Goal: Information Seeking & Learning: Compare options

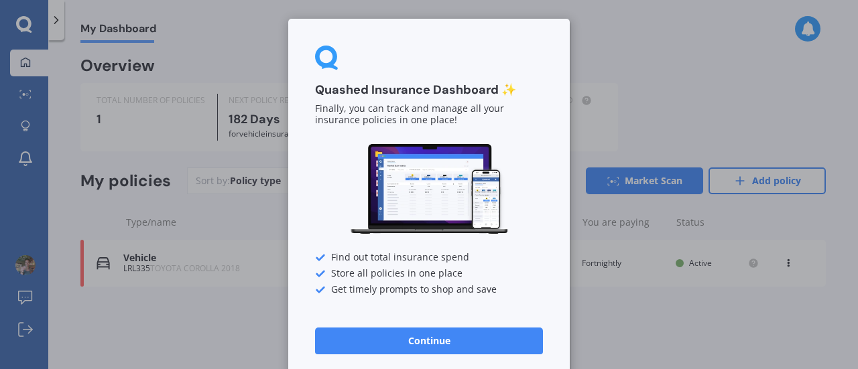
click at [477, 345] on button "Continue" at bounding box center [429, 341] width 228 height 27
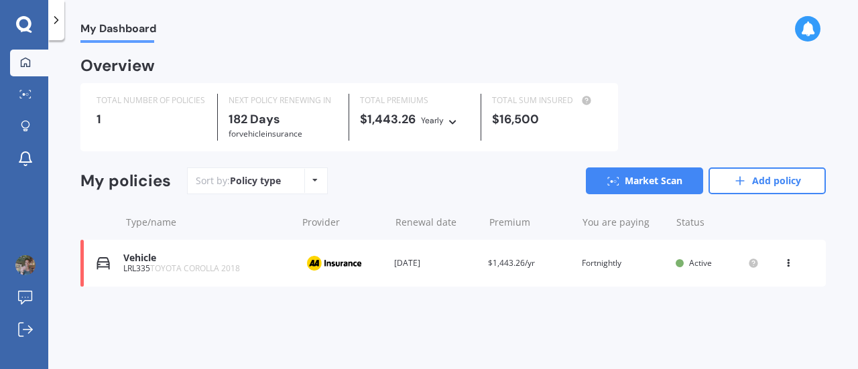
click at [788, 260] on icon at bounding box center [788, 261] width 9 height 8
click at [774, 289] on div "View policy" at bounding box center [759, 289] width 133 height 27
click at [646, 191] on link "Market Scan" at bounding box center [644, 181] width 117 height 27
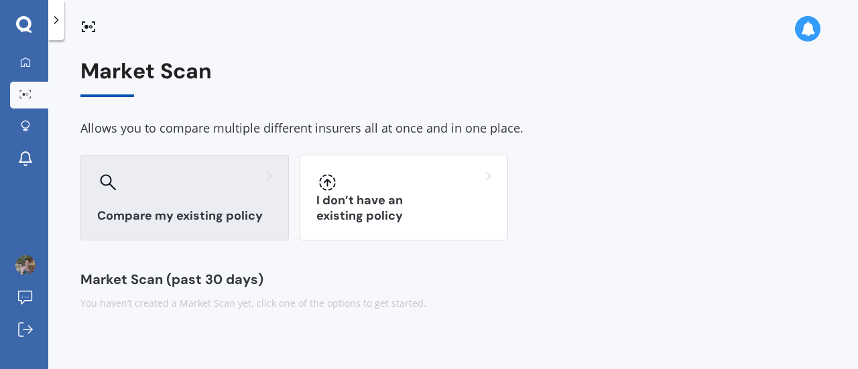
click at [180, 176] on div at bounding box center [184, 182] width 175 height 21
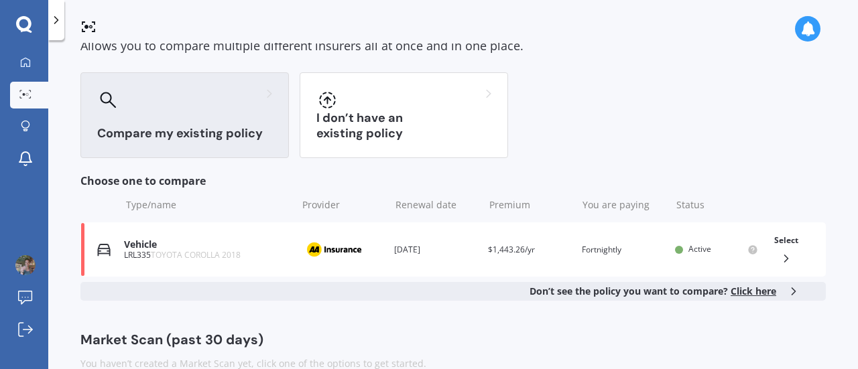
scroll to position [83, 0]
click at [742, 293] on span "Click here" at bounding box center [754, 290] width 46 height 13
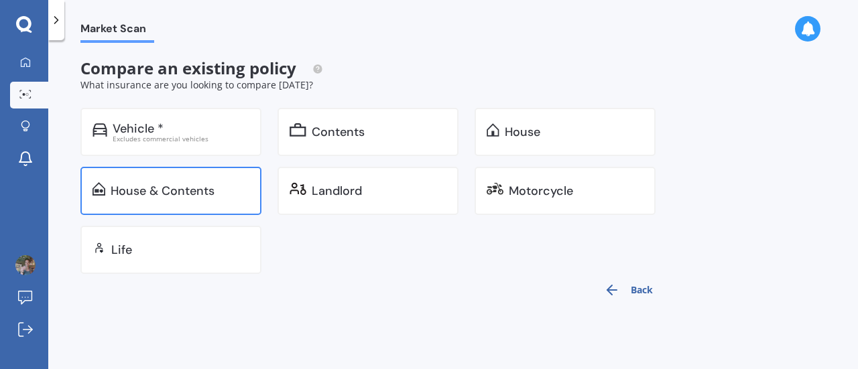
click at [223, 194] on div "House & Contents" at bounding box center [180, 190] width 139 height 13
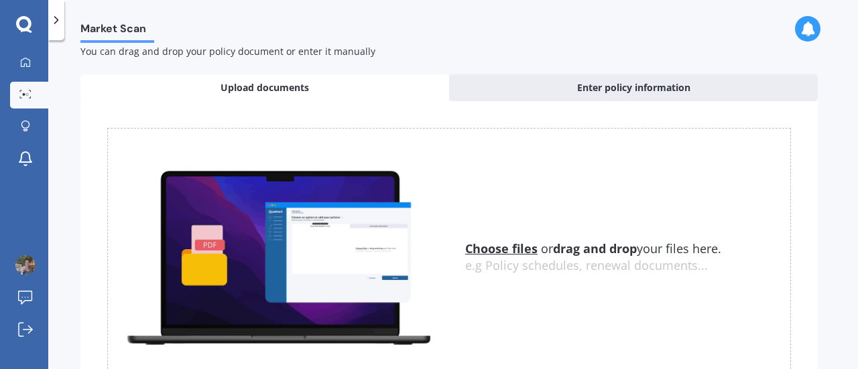
scroll to position [32, 0]
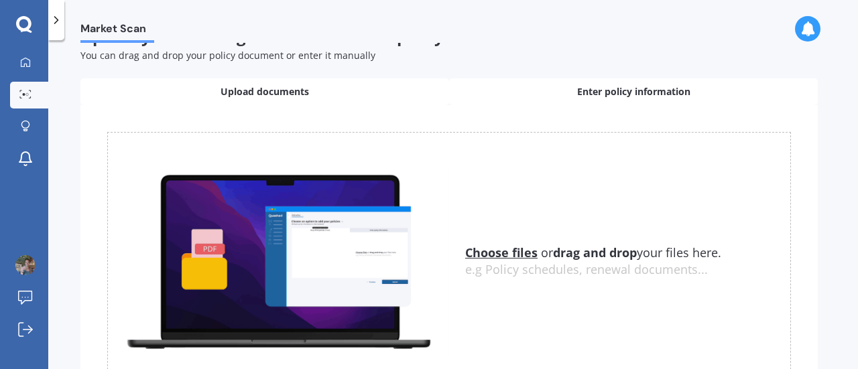
click at [590, 89] on span "Enter policy information" at bounding box center [633, 91] width 113 height 13
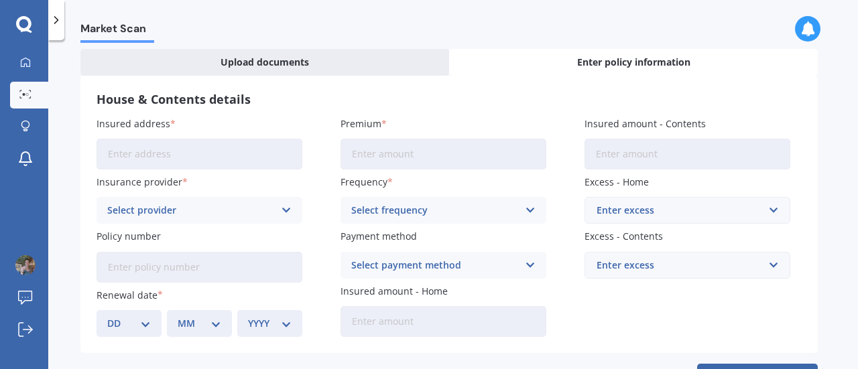
scroll to position [101, 0]
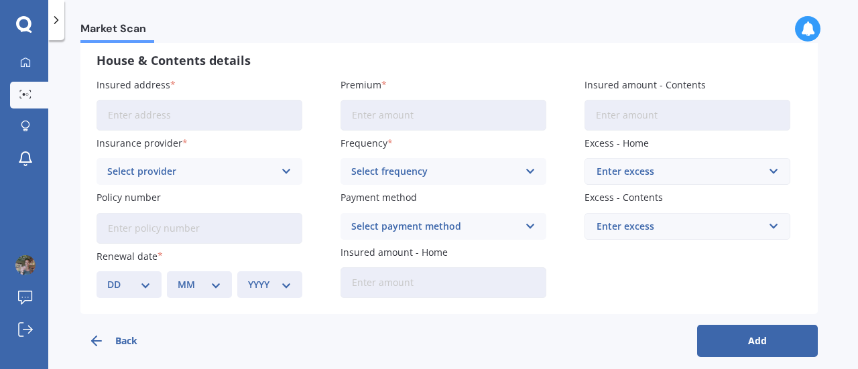
click at [164, 121] on input "Insured address" at bounding box center [200, 115] width 206 height 31
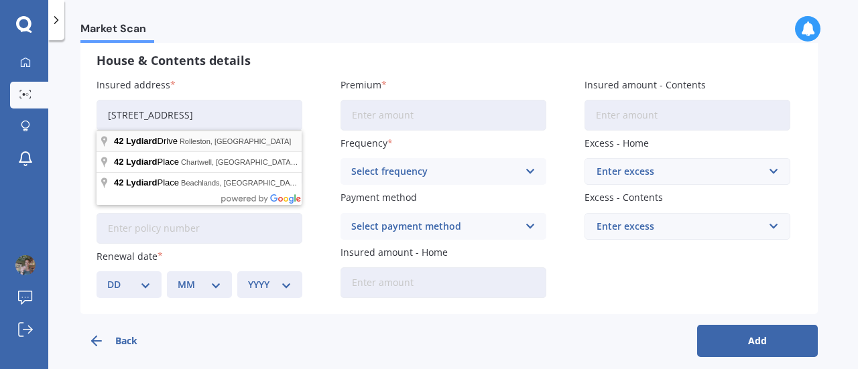
type input "[STREET_ADDRESS]"
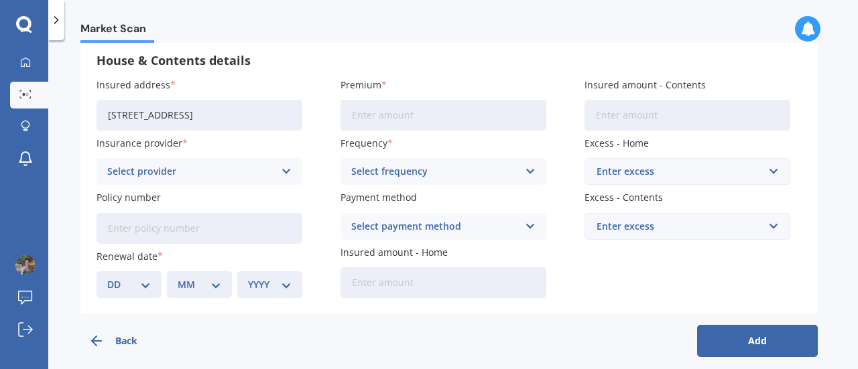
click at [169, 170] on div "Select provider" at bounding box center [190, 171] width 167 height 15
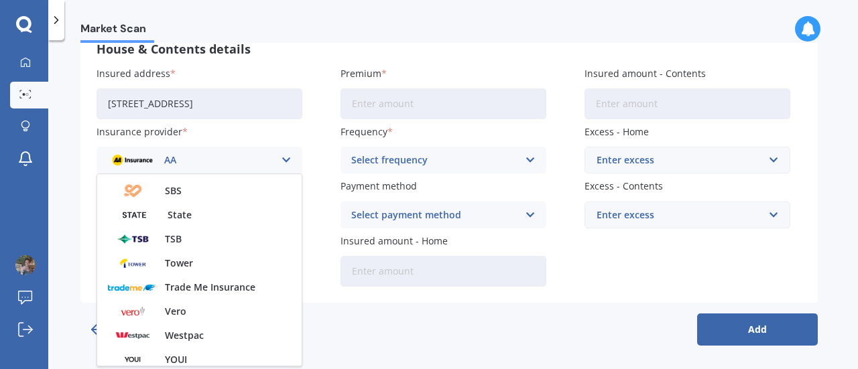
scroll to position [363, 0]
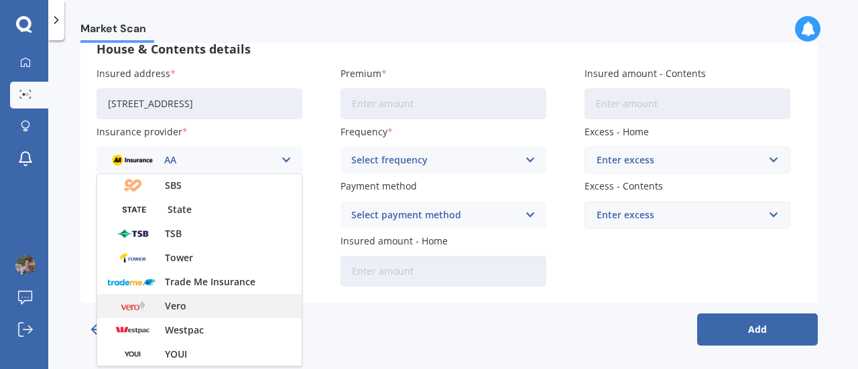
click at [165, 306] on span "Vero" at bounding box center [175, 306] width 21 height 9
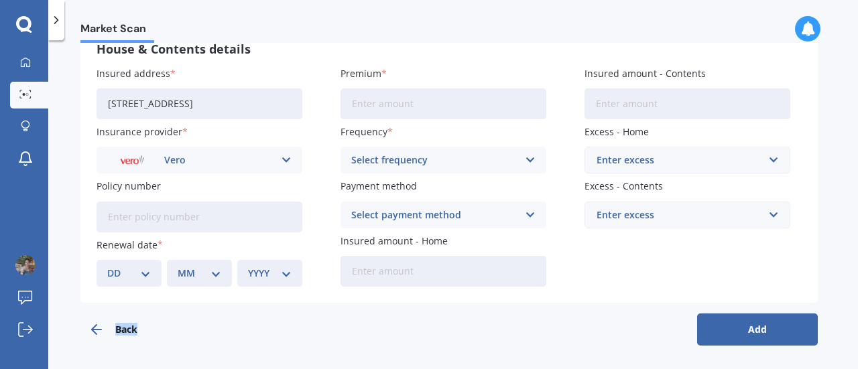
click at [165, 306] on div "Back Add" at bounding box center [448, 324] width 737 height 43
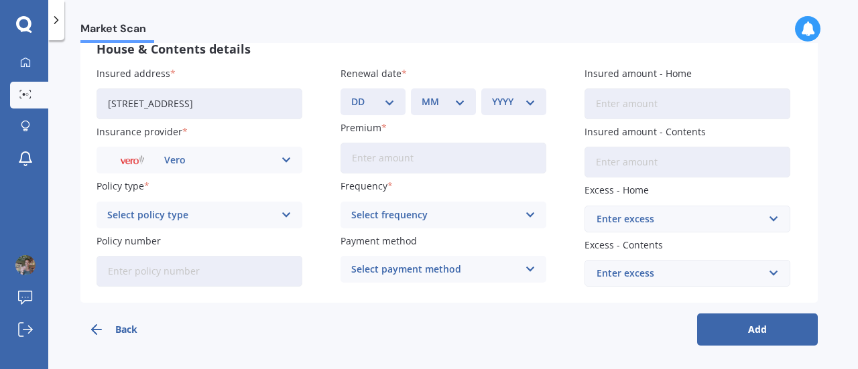
click at [244, 221] on div "Select policy type" at bounding box center [190, 215] width 167 height 15
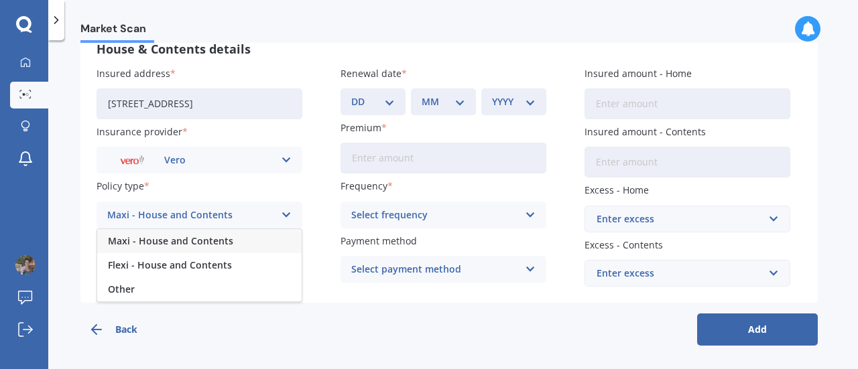
click at [220, 245] on span "Maxi - House and Contents" at bounding box center [170, 241] width 125 height 9
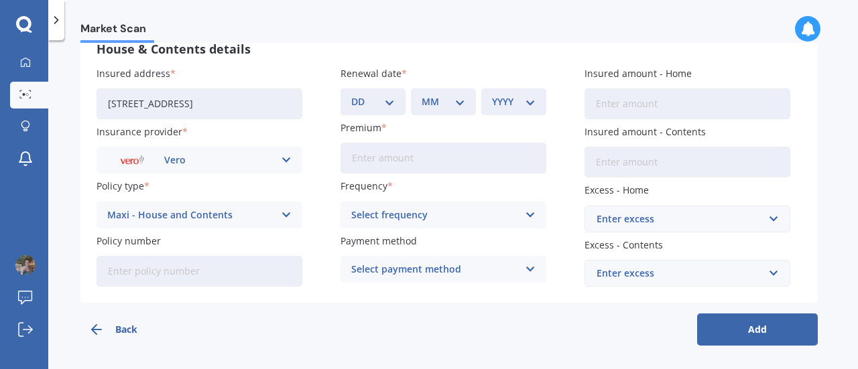
click at [201, 266] on input "Policy number" at bounding box center [200, 271] width 206 height 31
type input "D"
click at [382, 107] on select "DD 01 02 03 04 05 06 07 08 09 10 11 12 13 14 15 16 17 18 19 20 21 22 23 24 25 2…" at bounding box center [373, 102] width 44 height 15
select select "11"
click at [351, 95] on select "DD 01 02 03 04 05 06 07 08 09 10 11 12 13 14 15 16 17 18 19 20 21 22 23 24 25 2…" at bounding box center [373, 102] width 44 height 15
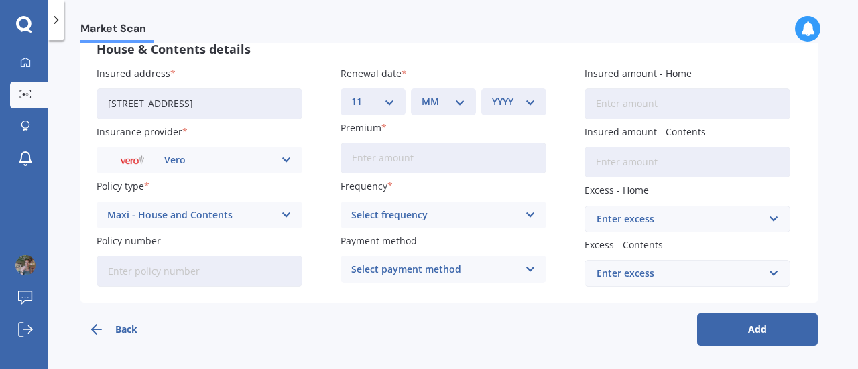
click at [455, 110] on div "MM 01 02 03 04 05 06 07 08 09 10 11 12" at bounding box center [443, 101] width 65 height 27
click at [460, 106] on select "MM 01 02 03 04 05 06 07 08 09 10 11 12" at bounding box center [444, 102] width 44 height 15
select select "10"
click at [422, 95] on select "MM 01 02 03 04 05 06 07 08 09 10 11 12" at bounding box center [444, 102] width 44 height 15
click at [533, 96] on select "YYYY 2027 2026 2025 2024 2023 2022 2021 2020 2019 2018 2017 2016 2015 2014 2013…" at bounding box center [514, 102] width 44 height 15
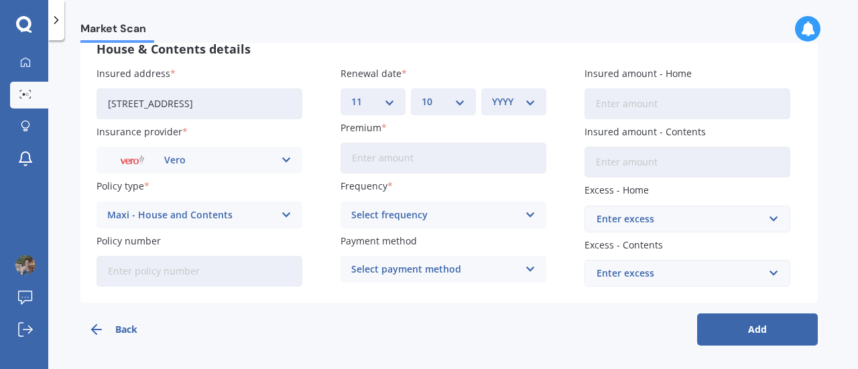
select select "2025"
click at [492, 95] on select "YYYY 2027 2026 2025 2024 2023 2022 2021 2020 2019 2018 2017 2016 2015 2014 2013…" at bounding box center [514, 102] width 44 height 15
click at [455, 165] on input "Premium" at bounding box center [444, 158] width 206 height 31
type input "$139.53"
click at [414, 209] on div "Select frequency" at bounding box center [434, 215] width 167 height 15
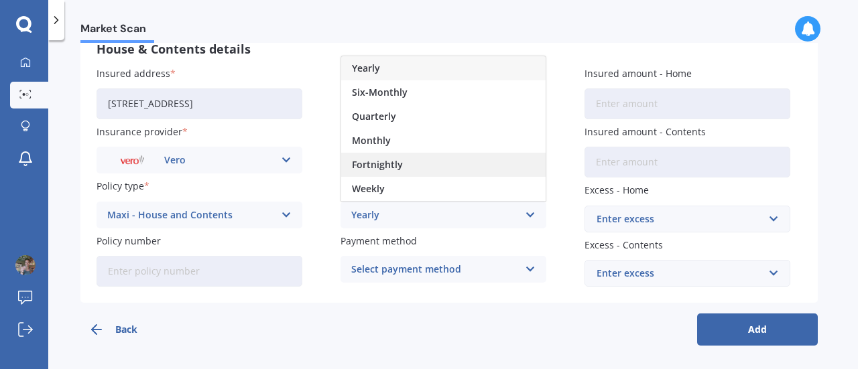
click at [416, 158] on div "Fortnightly" at bounding box center [443, 165] width 204 height 24
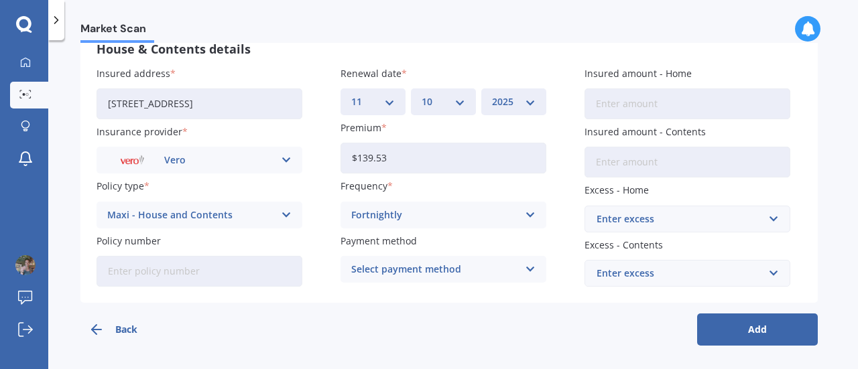
click at [413, 264] on div "Select payment method" at bounding box center [434, 269] width 167 height 15
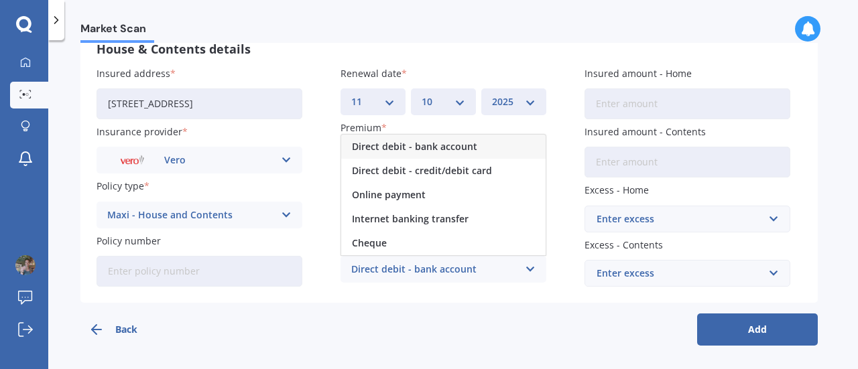
click at [421, 150] on span "Direct debit - bank account" at bounding box center [414, 146] width 125 height 9
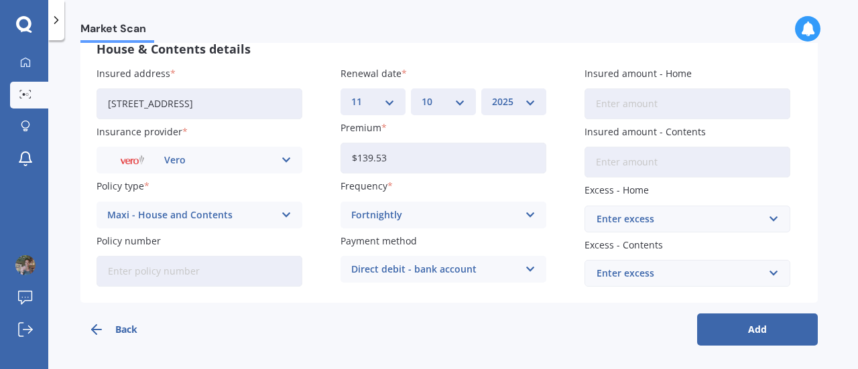
click at [642, 113] on input "Insured amount - Home" at bounding box center [688, 103] width 206 height 31
type input "$911,376"
click at [645, 166] on input "Insured amount - Contents" at bounding box center [688, 162] width 206 height 31
click at [638, 215] on div "Enter excess" at bounding box center [680, 219] width 166 height 15
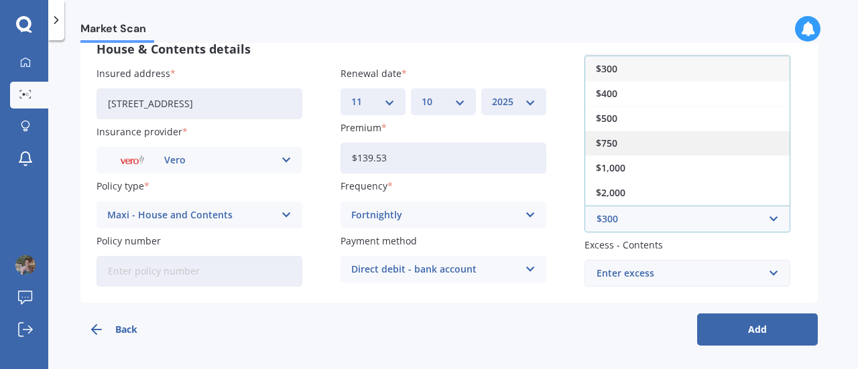
click at [637, 137] on div "$750" at bounding box center [687, 143] width 204 height 25
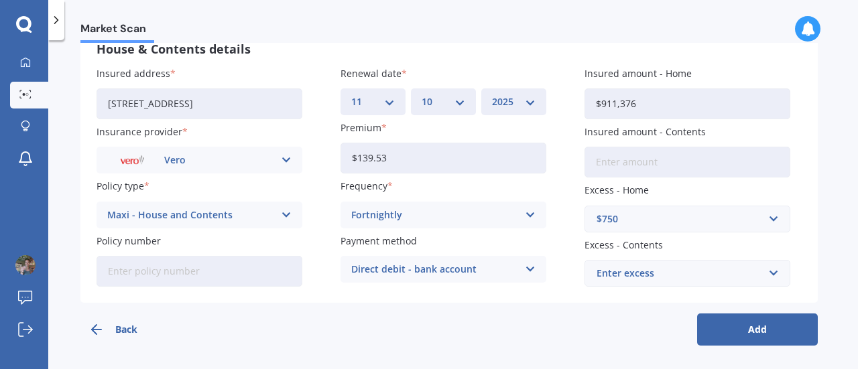
click at [636, 166] on input "Insured amount - Contents" at bounding box center [688, 162] width 206 height 31
type input "$2"
type input "$221,278"
click at [621, 271] on div "Enter excess" at bounding box center [680, 273] width 166 height 15
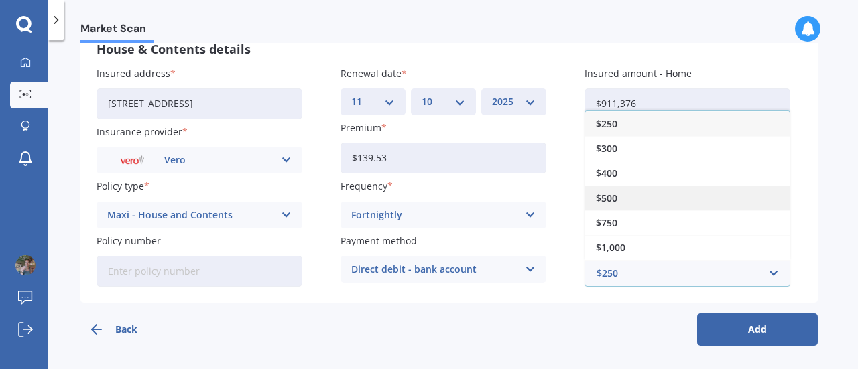
click at [625, 196] on div "$500" at bounding box center [687, 198] width 204 height 25
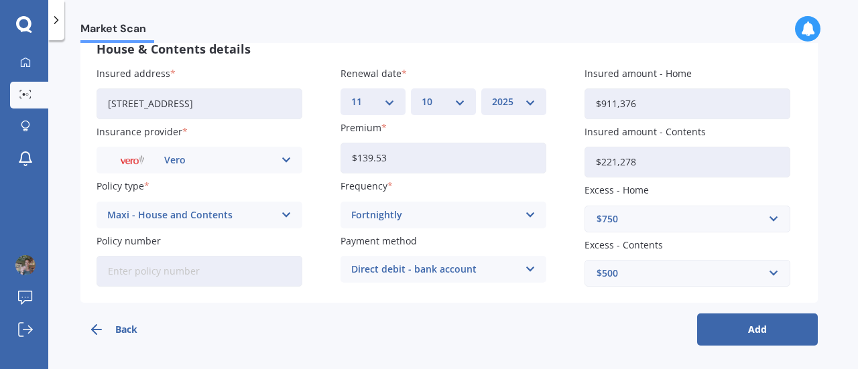
click at [747, 322] on button "Add" at bounding box center [757, 330] width 121 height 32
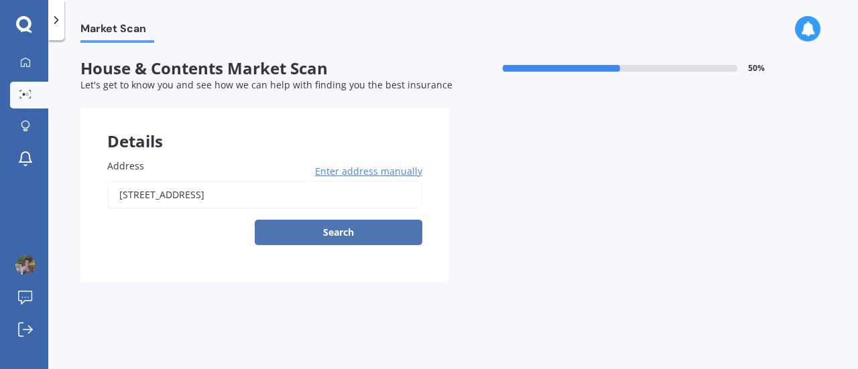
click at [398, 235] on button "Search" at bounding box center [339, 232] width 168 height 25
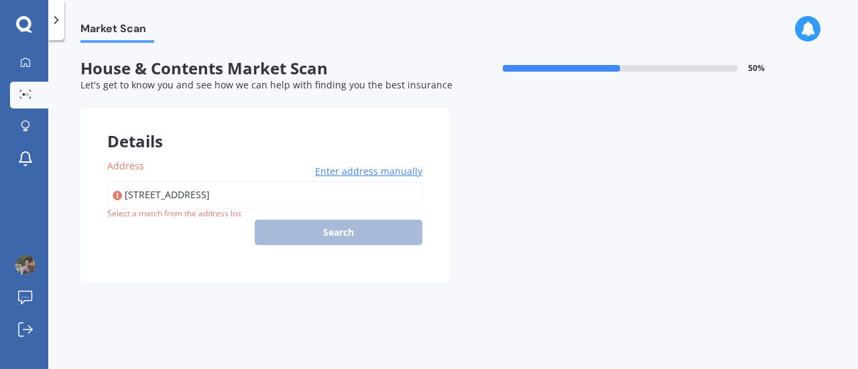
type input "[STREET_ADDRESS]"
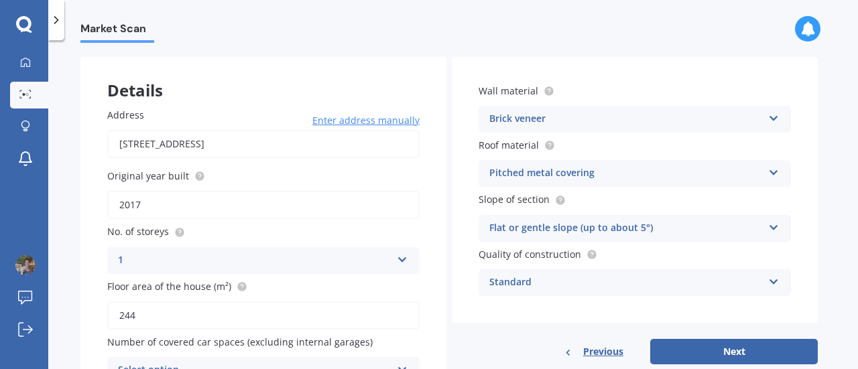
scroll to position [128, 0]
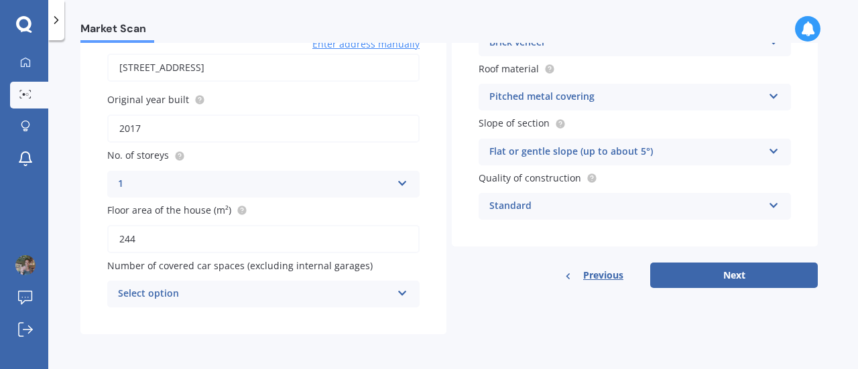
click at [295, 294] on div "Select option" at bounding box center [255, 294] width 274 height 16
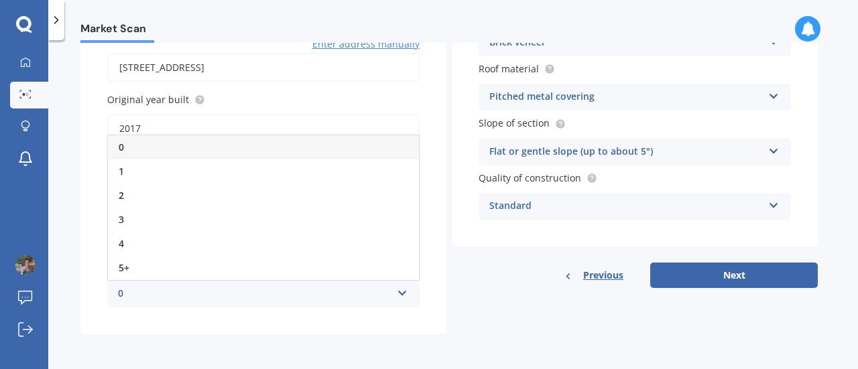
click at [162, 149] on div "0" at bounding box center [263, 147] width 311 height 24
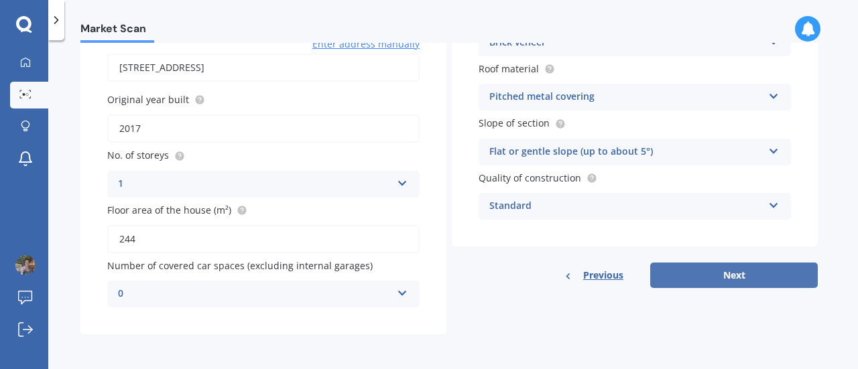
click at [736, 284] on button "Next" at bounding box center [734, 275] width 168 height 25
select select "15"
select select "02"
select select "1980"
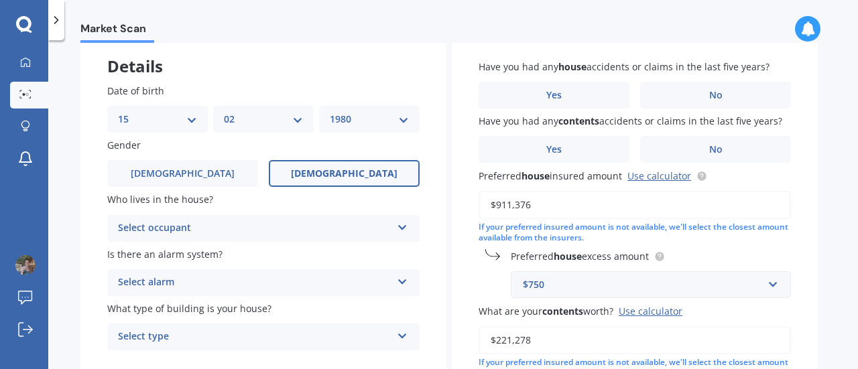
scroll to position [76, 0]
click at [401, 225] on icon at bounding box center [402, 224] width 11 height 9
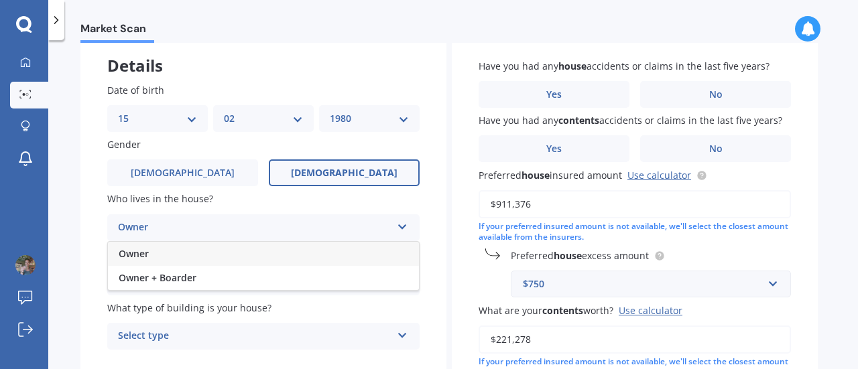
click at [326, 258] on div "Owner" at bounding box center [263, 254] width 311 height 24
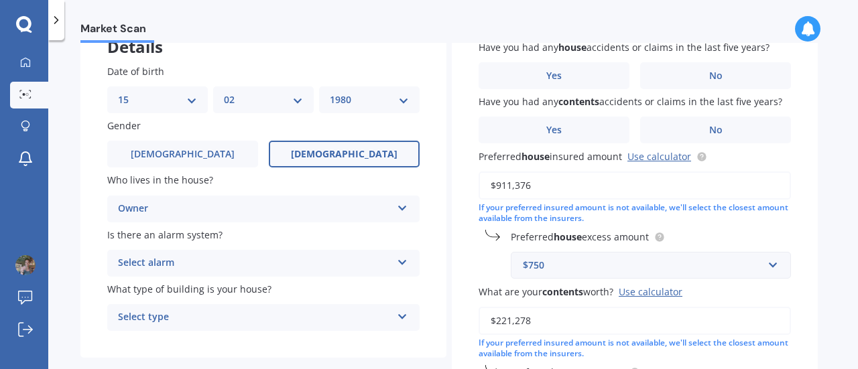
scroll to position [98, 0]
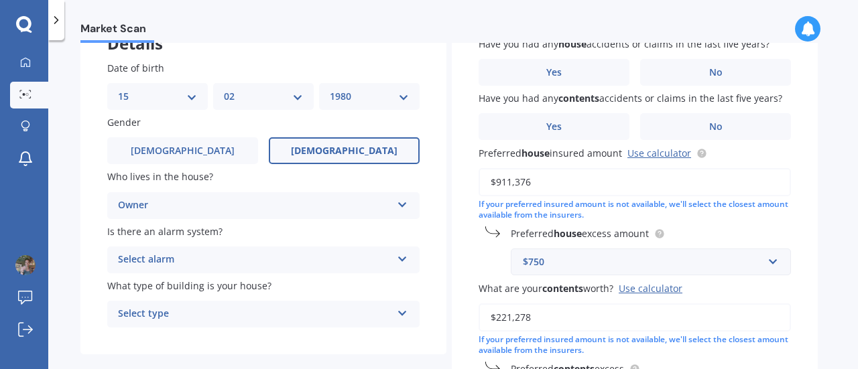
click at [326, 258] on div "Select alarm" at bounding box center [255, 260] width 274 height 16
click at [326, 258] on div "Yes, monitored" at bounding box center [255, 260] width 274 height 16
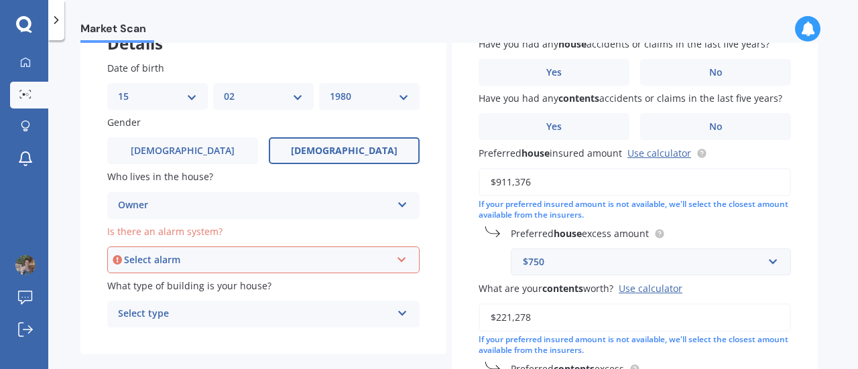
click at [326, 258] on div "Select alarm" at bounding box center [257, 260] width 267 height 15
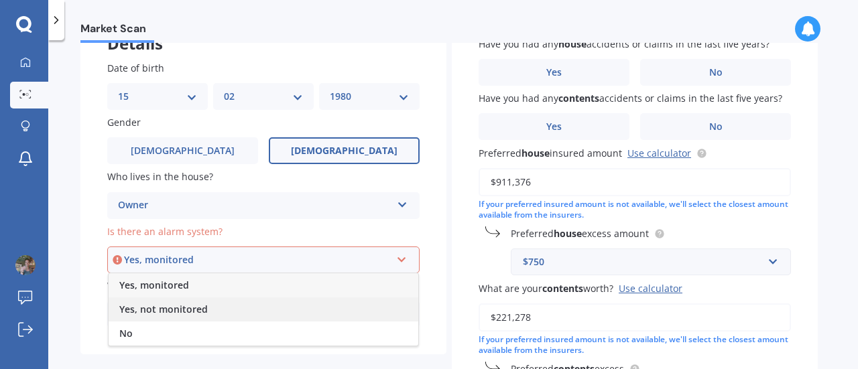
click at [157, 309] on span "Yes, not monitored" at bounding box center [163, 309] width 88 height 13
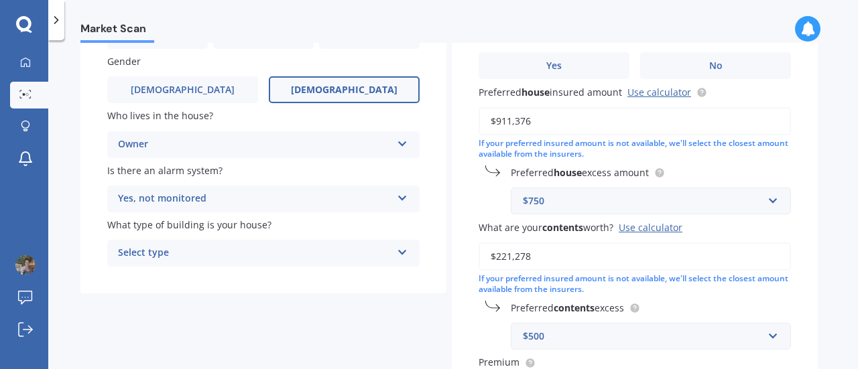
scroll to position [162, 0]
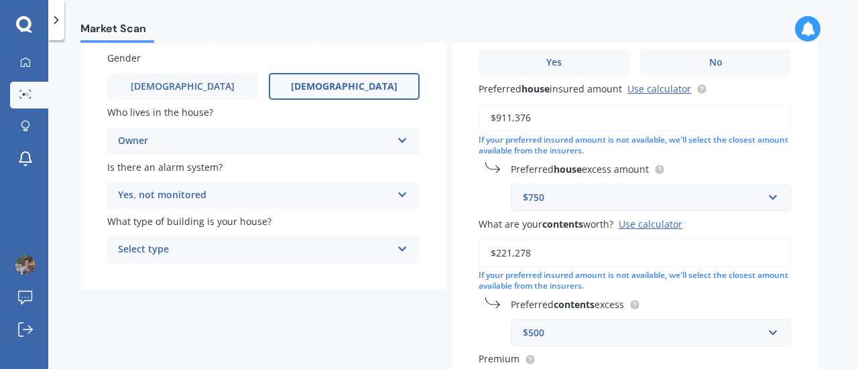
click at [190, 258] on div "Select type" at bounding box center [255, 250] width 274 height 16
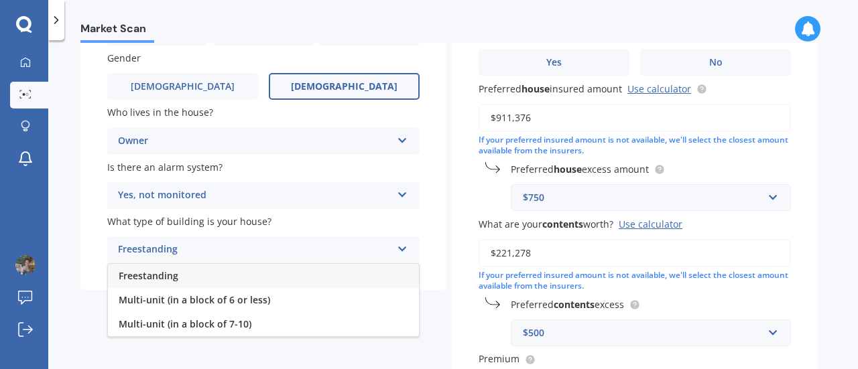
click at [177, 278] on span "Freestanding" at bounding box center [149, 276] width 60 height 13
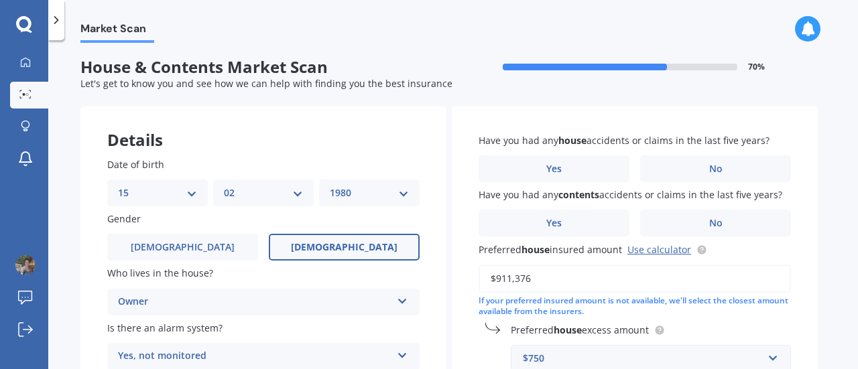
scroll to position [0, 0]
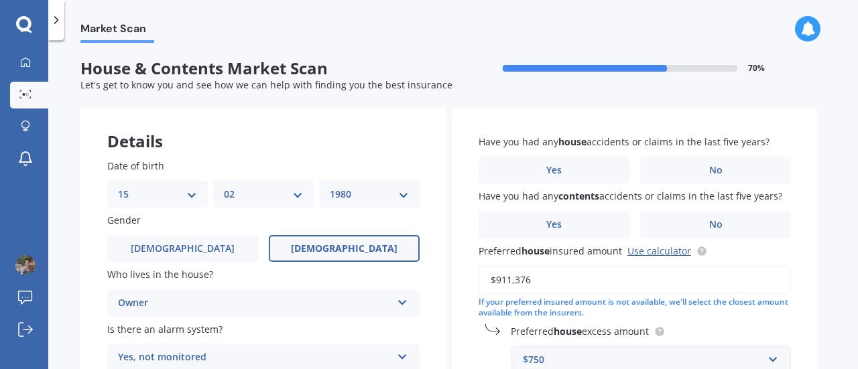
click at [667, 180] on label "No" at bounding box center [715, 170] width 151 height 27
click at [0, 0] on input "No" at bounding box center [0, 0] width 0 height 0
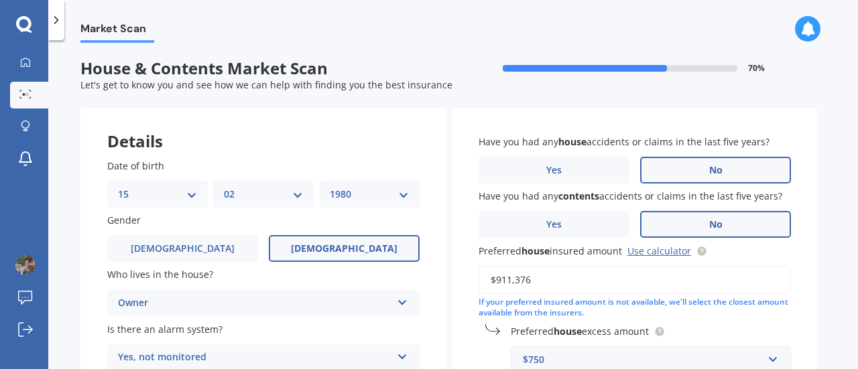
click at [680, 231] on label "No" at bounding box center [715, 224] width 151 height 27
click at [0, 0] on input "No" at bounding box center [0, 0] width 0 height 0
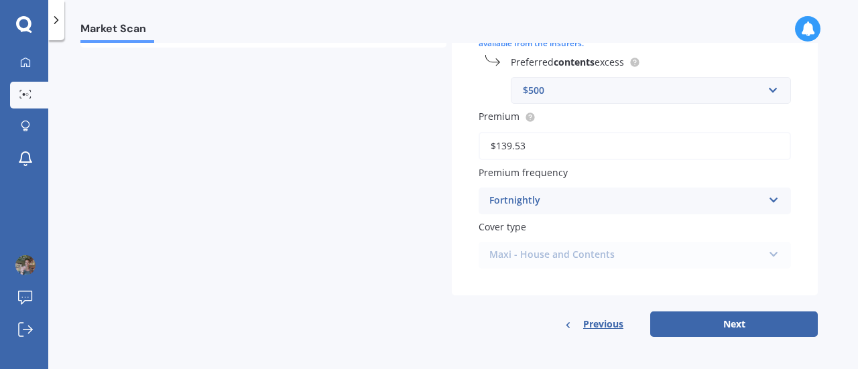
scroll to position [409, 0]
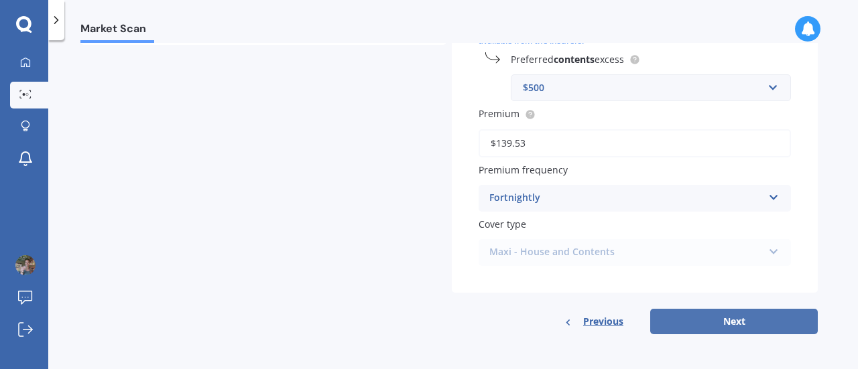
click at [748, 332] on button "Next" at bounding box center [734, 321] width 168 height 25
select select "15"
select select "02"
select select "1980"
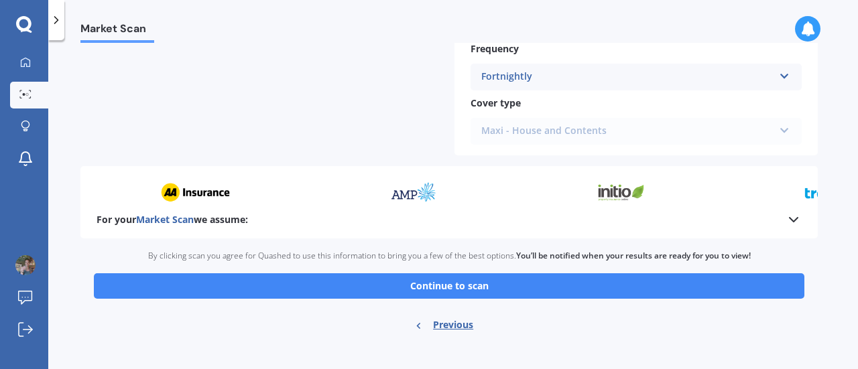
scroll to position [695, 0]
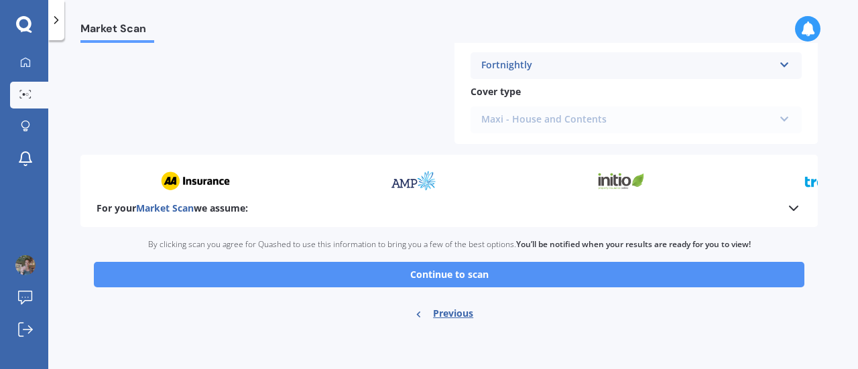
click at [458, 278] on button "Continue to scan" at bounding box center [449, 274] width 711 height 25
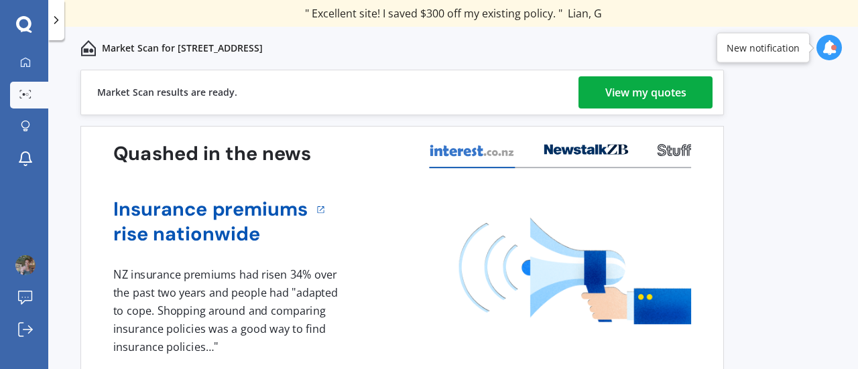
click at [617, 87] on div "View my quotes" at bounding box center [645, 92] width 81 height 32
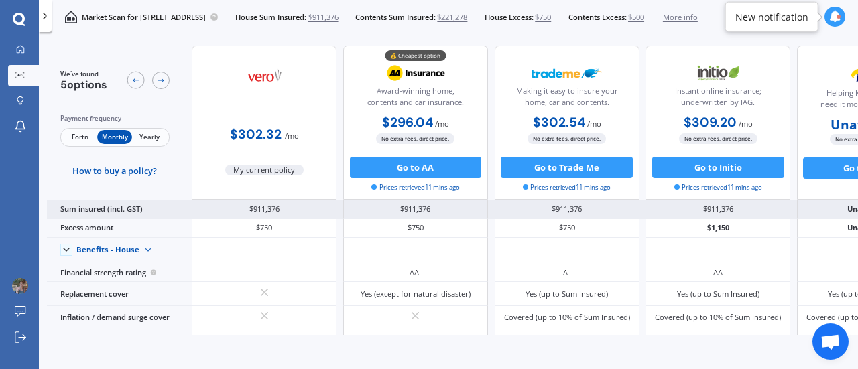
click at [138, 214] on div "Sum insured (incl. GST)" at bounding box center [119, 209] width 145 height 19
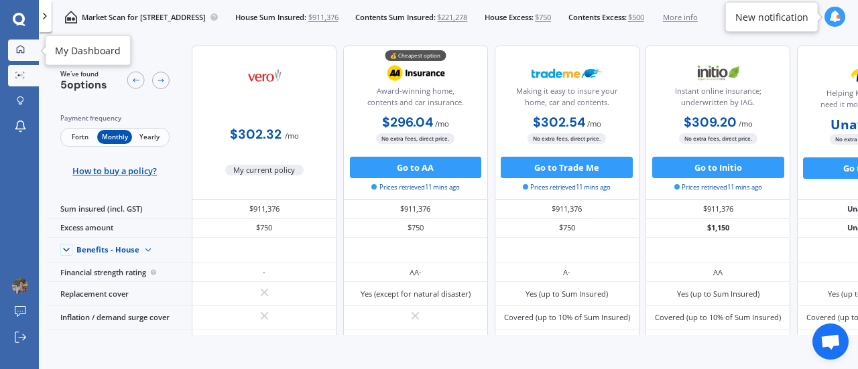
click at [28, 55] on link "My Dashboard" at bounding box center [23, 50] width 31 height 21
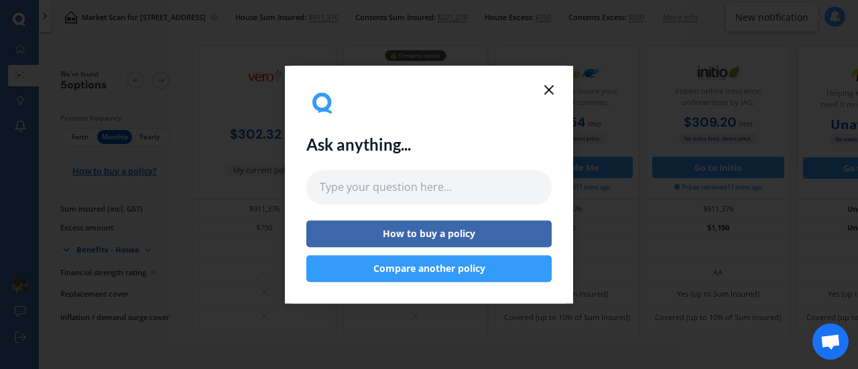
click at [466, 268] on button "Compare another policy" at bounding box center [428, 268] width 245 height 27
